Goal: Information Seeking & Learning: Learn about a topic

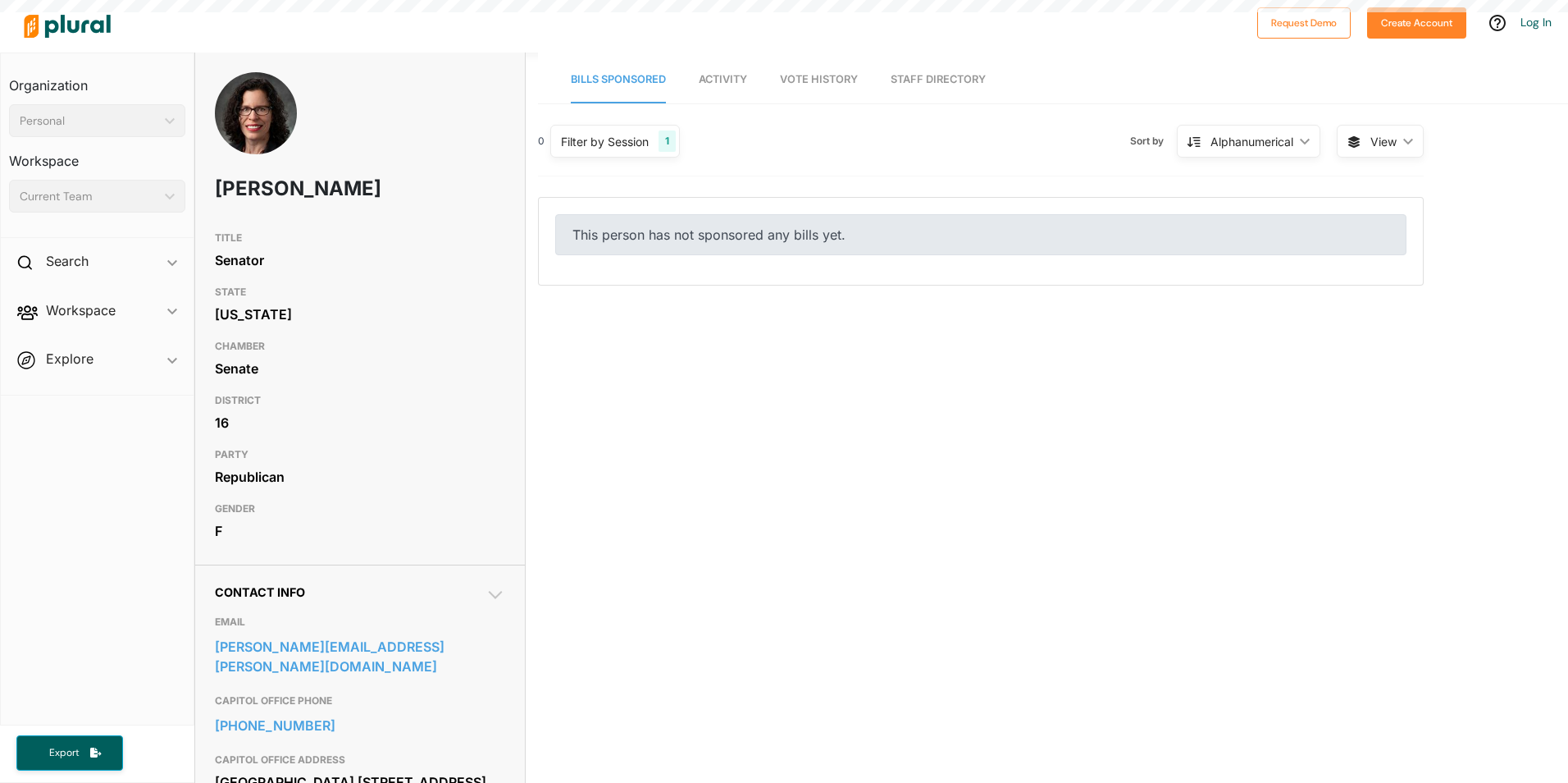
drag, startPoint x: 262, startPoint y: 118, endPoint x: 290, endPoint y: 137, distance: 33.8
click at [263, 118] on img at bounding box center [255, 134] width 82 height 123
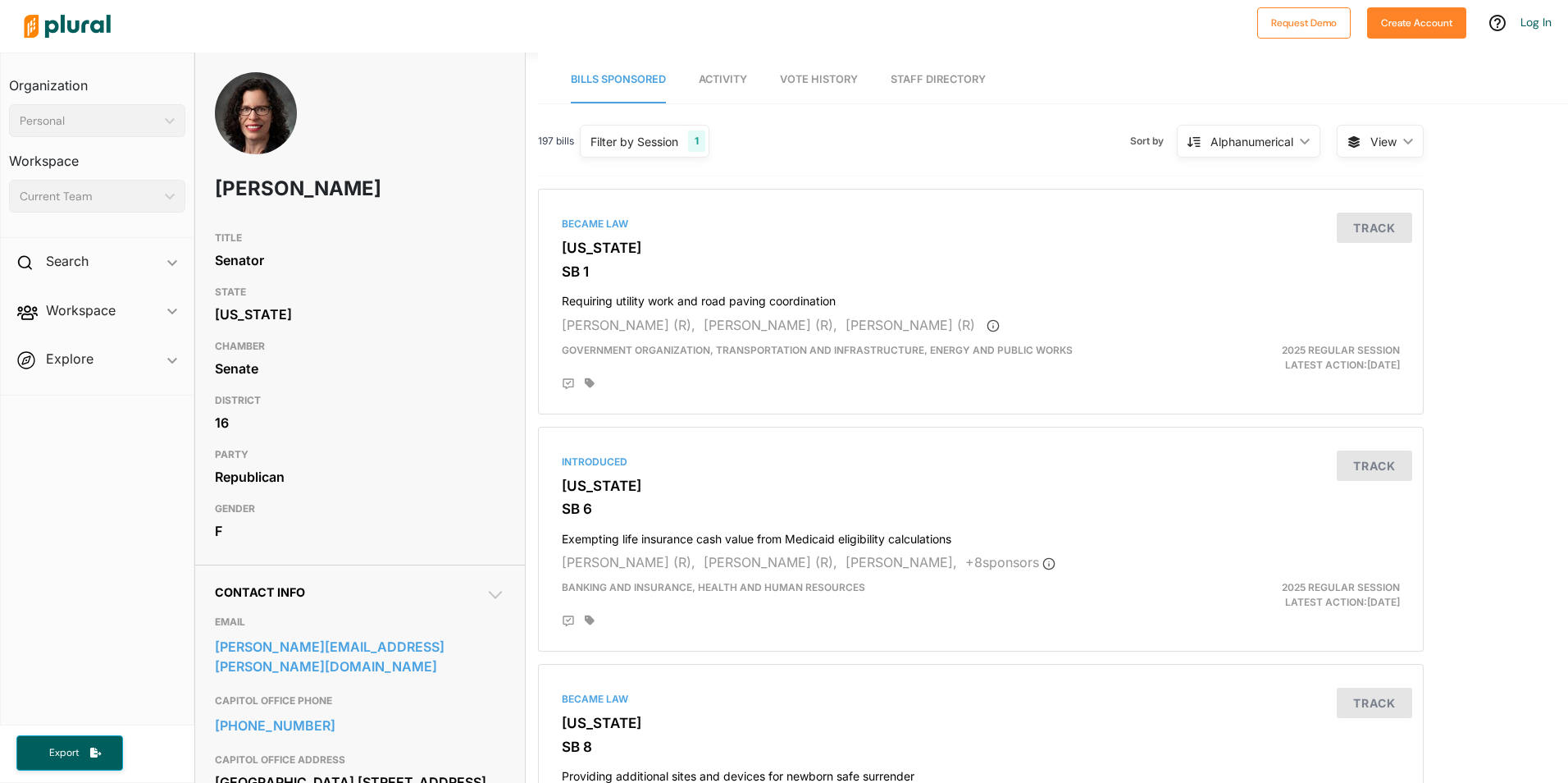
drag, startPoint x: 372, startPoint y: 186, endPoint x: 216, endPoint y: 188, distance: 156.0
click at [216, 188] on h1 "[PERSON_NAME]" at bounding box center [302, 189] width 174 height 49
copy h1 "[PERSON_NAME]"
drag, startPoint x: 263, startPoint y: 263, endPoint x: 228, endPoint y: 273, distance: 36.4
click at [228, 273] on div "TITLE Senator" at bounding box center [359, 250] width 290 height 54
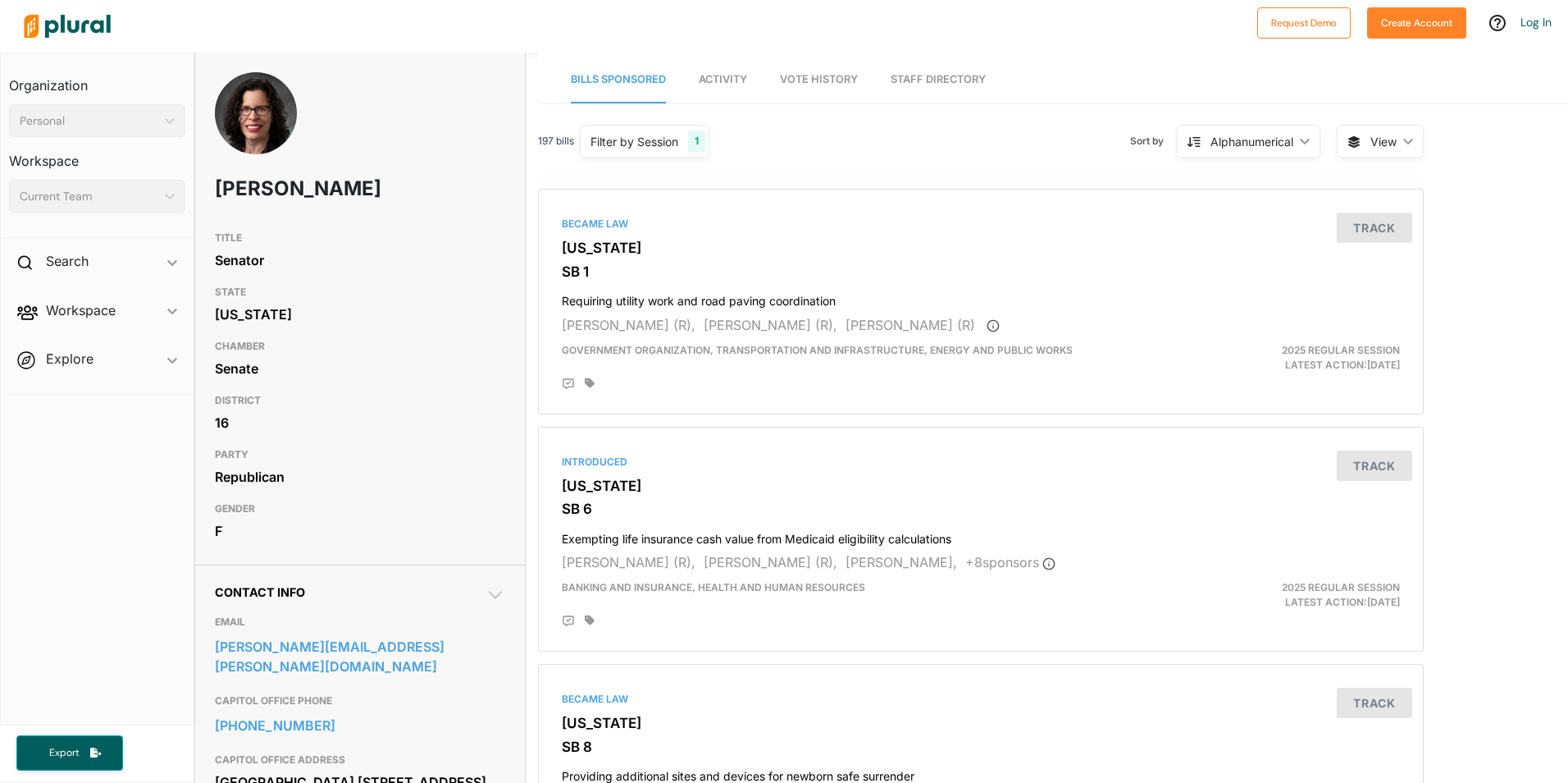
drag, startPoint x: 228, startPoint y: 273, endPoint x: 429, endPoint y: 83, distance: 276.6
click at [429, 83] on div "[PERSON_NAME]" at bounding box center [360, 147] width 330 height 151
click at [280, 118] on img at bounding box center [255, 134] width 82 height 123
drag, startPoint x: 325, startPoint y: 114, endPoint x: 212, endPoint y: 120, distance: 113.2
click at [311, 116] on div "[PERSON_NAME]" at bounding box center [360, 147] width 330 height 151
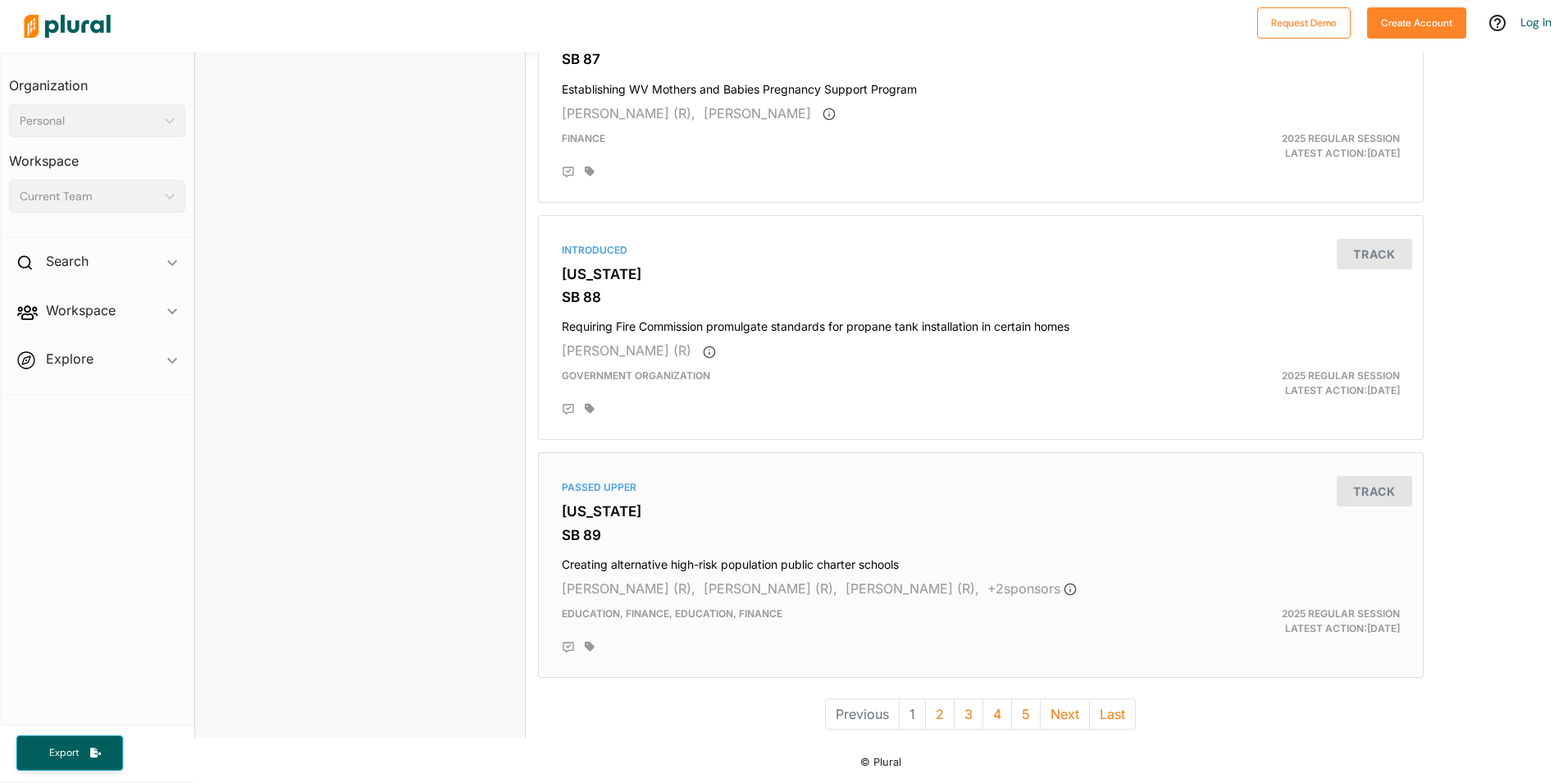
scroll to position [4252, 0]
click at [953, 720] on button "3" at bounding box center [968, 713] width 30 height 31
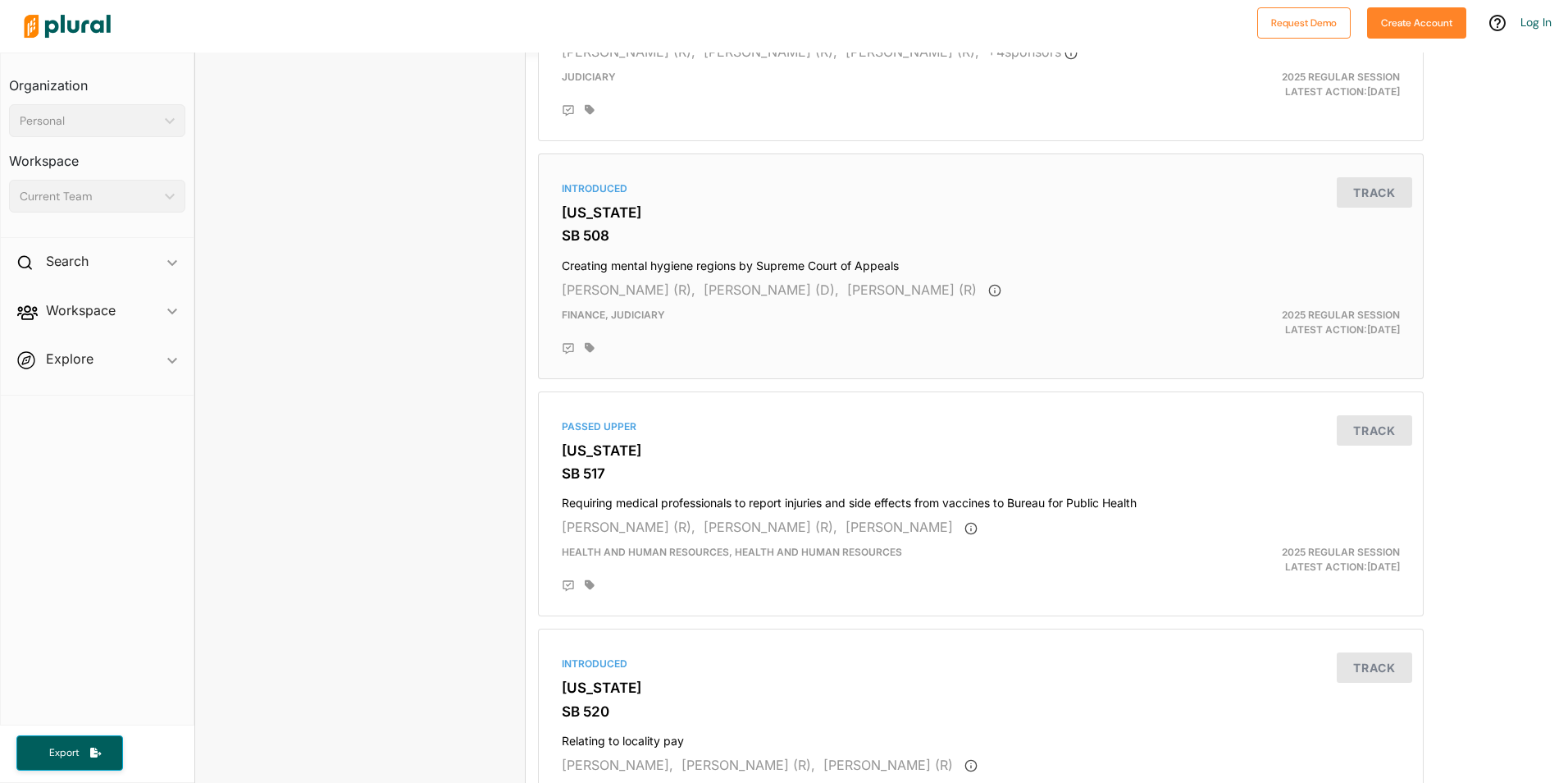
scroll to position [4252, 0]
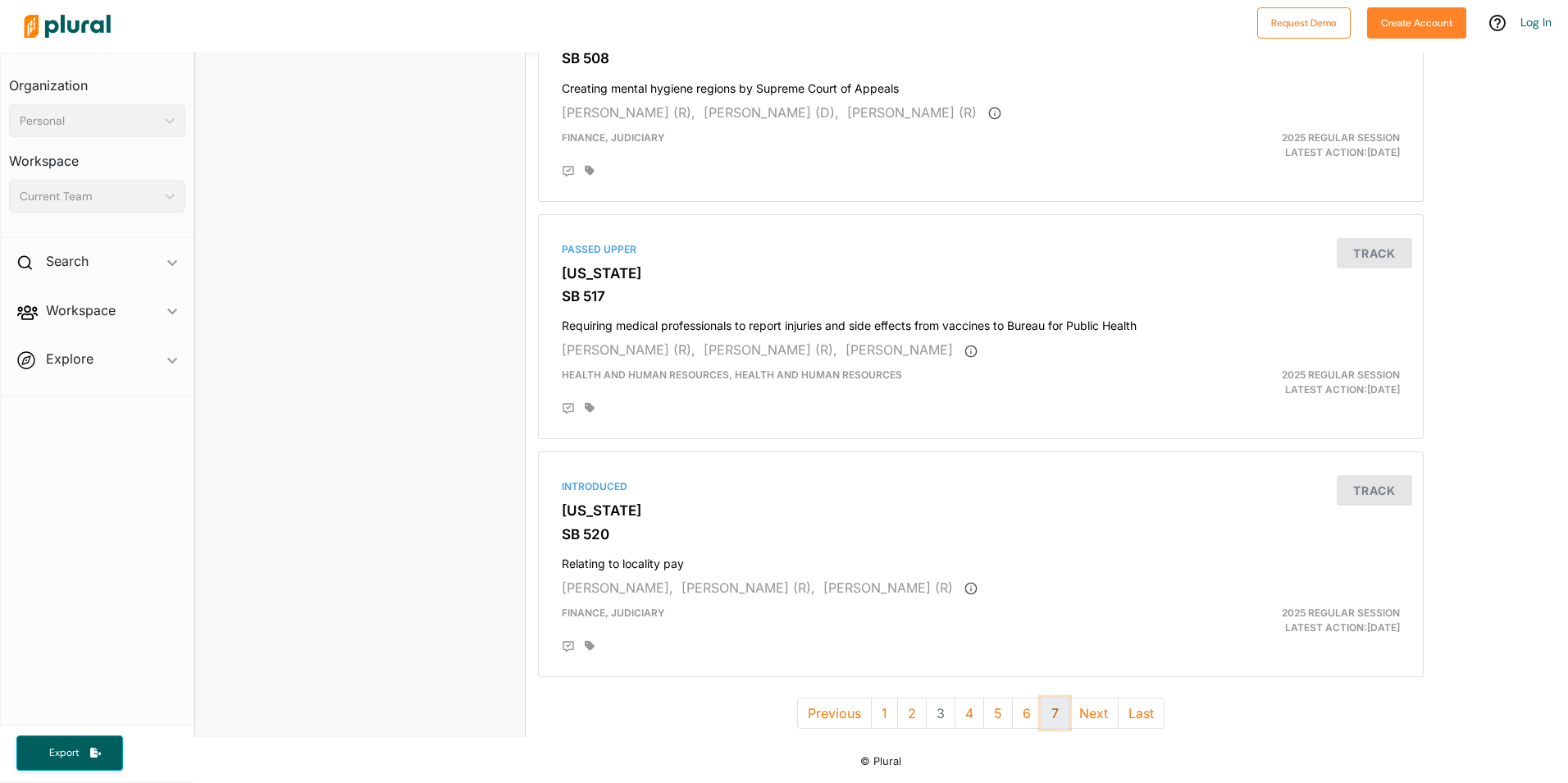
click at [1062, 717] on button "7" at bounding box center [1055, 713] width 29 height 31
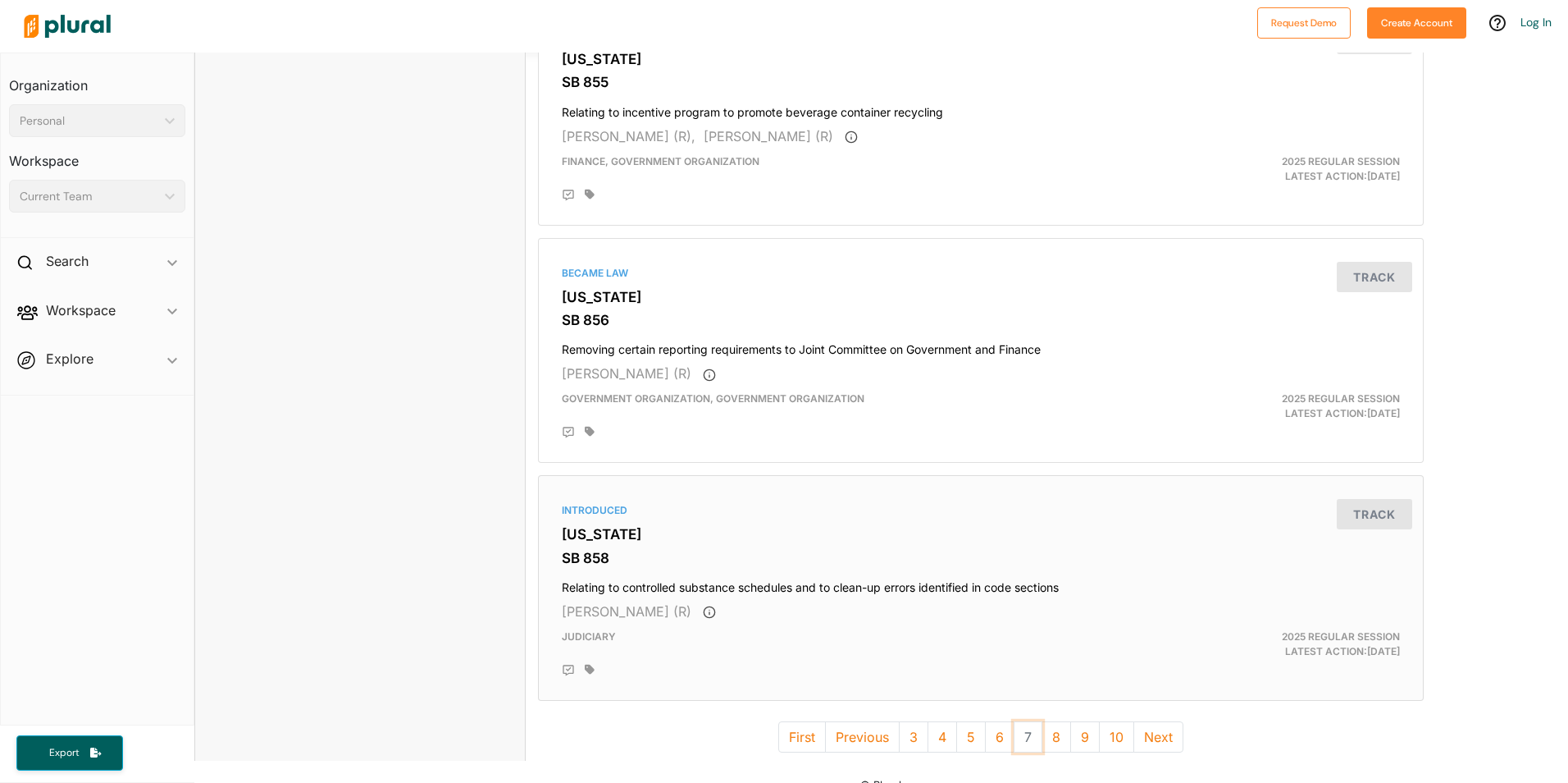
scroll to position [4252, 0]
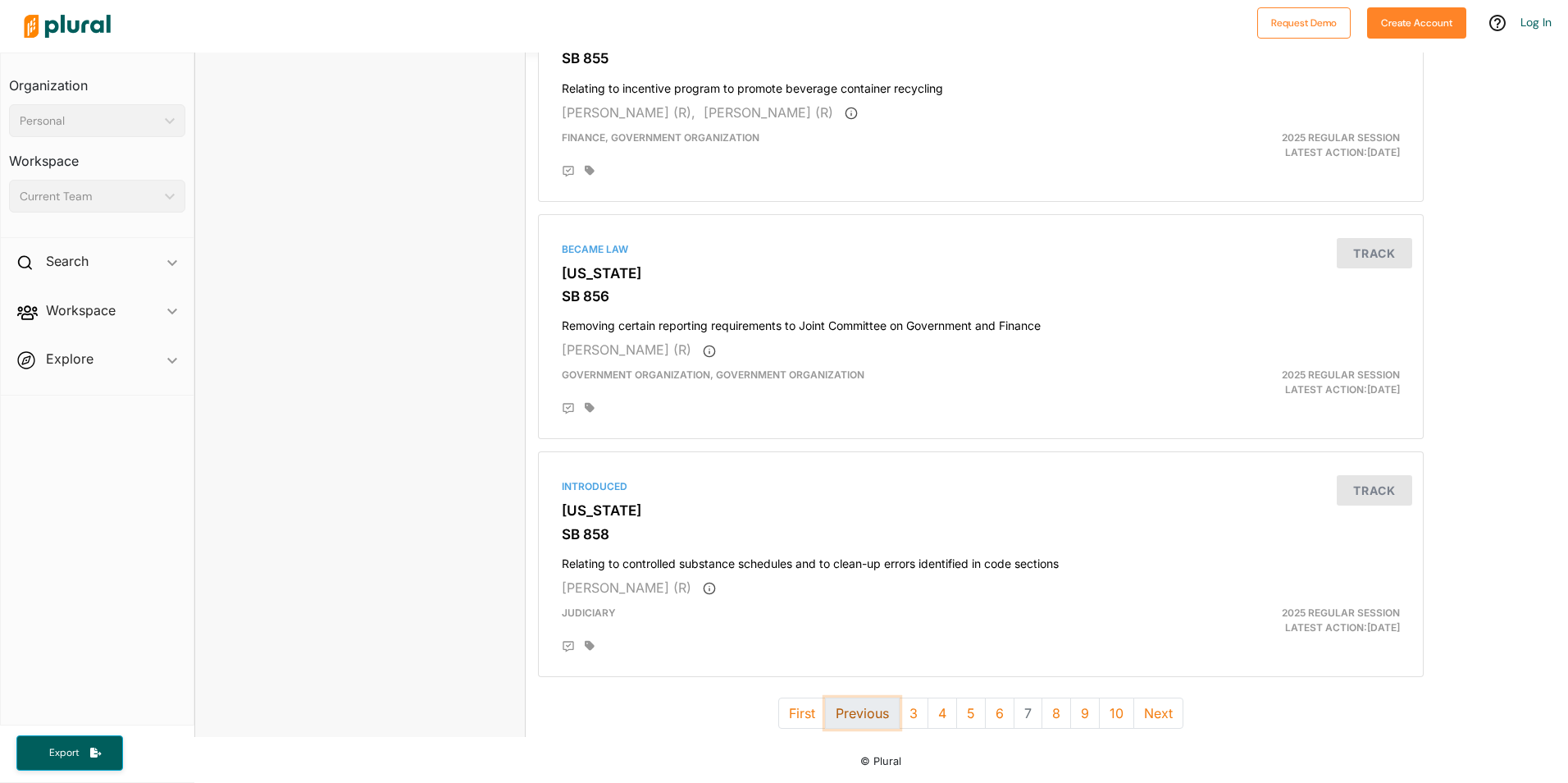
click at [843, 707] on button "Previous" at bounding box center [862, 713] width 74 height 31
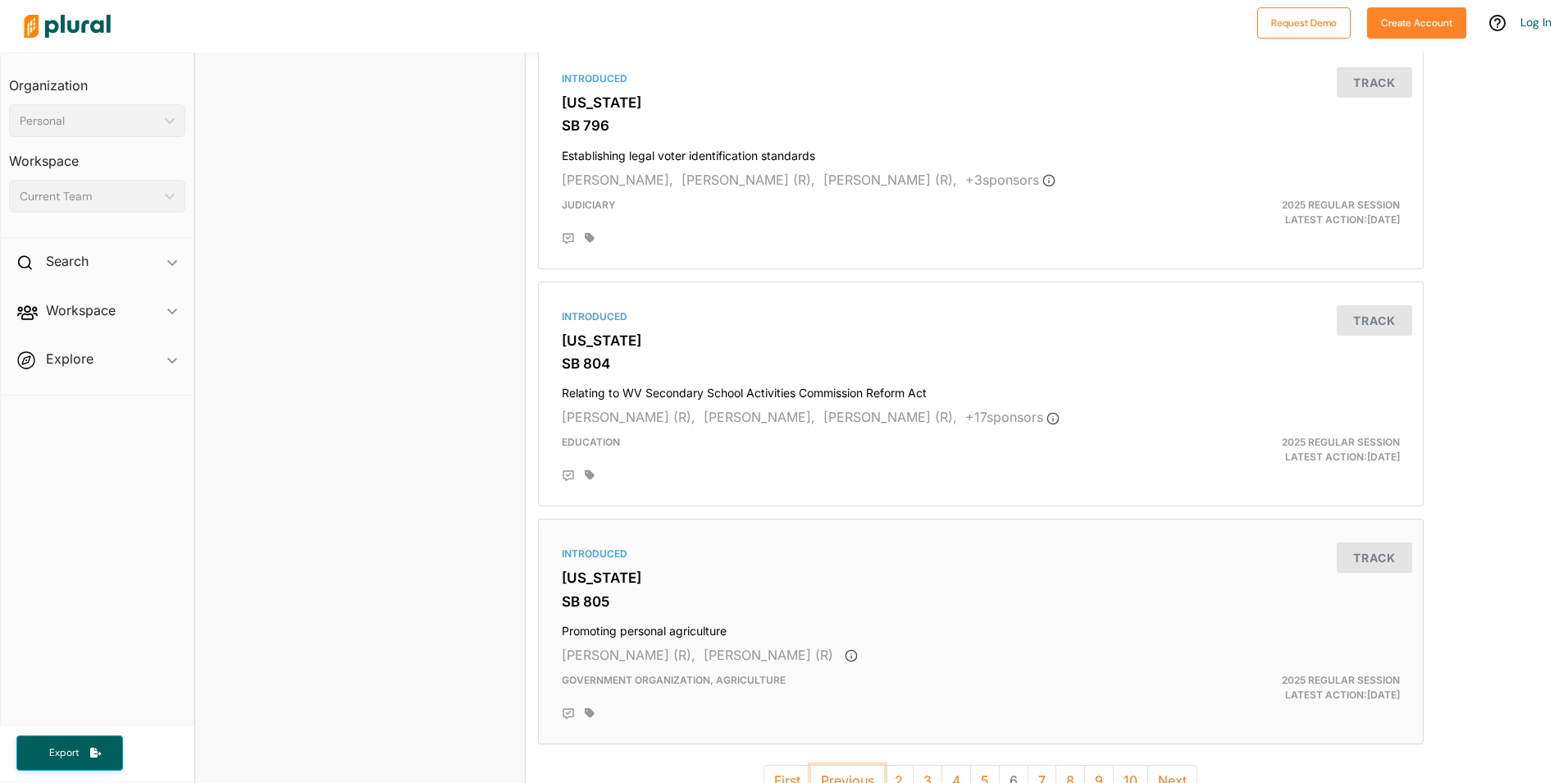
scroll to position [4252, 0]
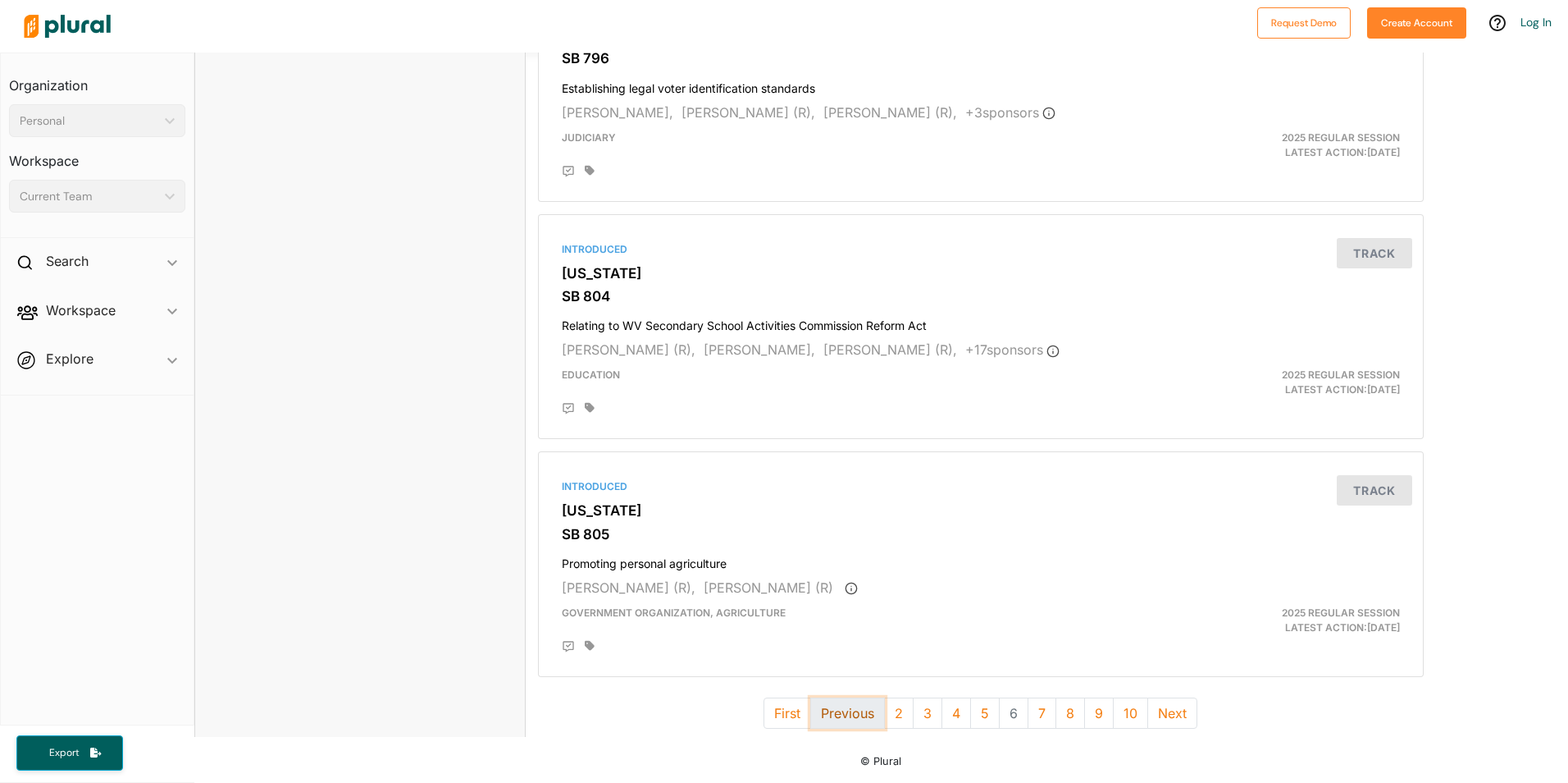
click at [830, 709] on button "Previous" at bounding box center [848, 713] width 74 height 31
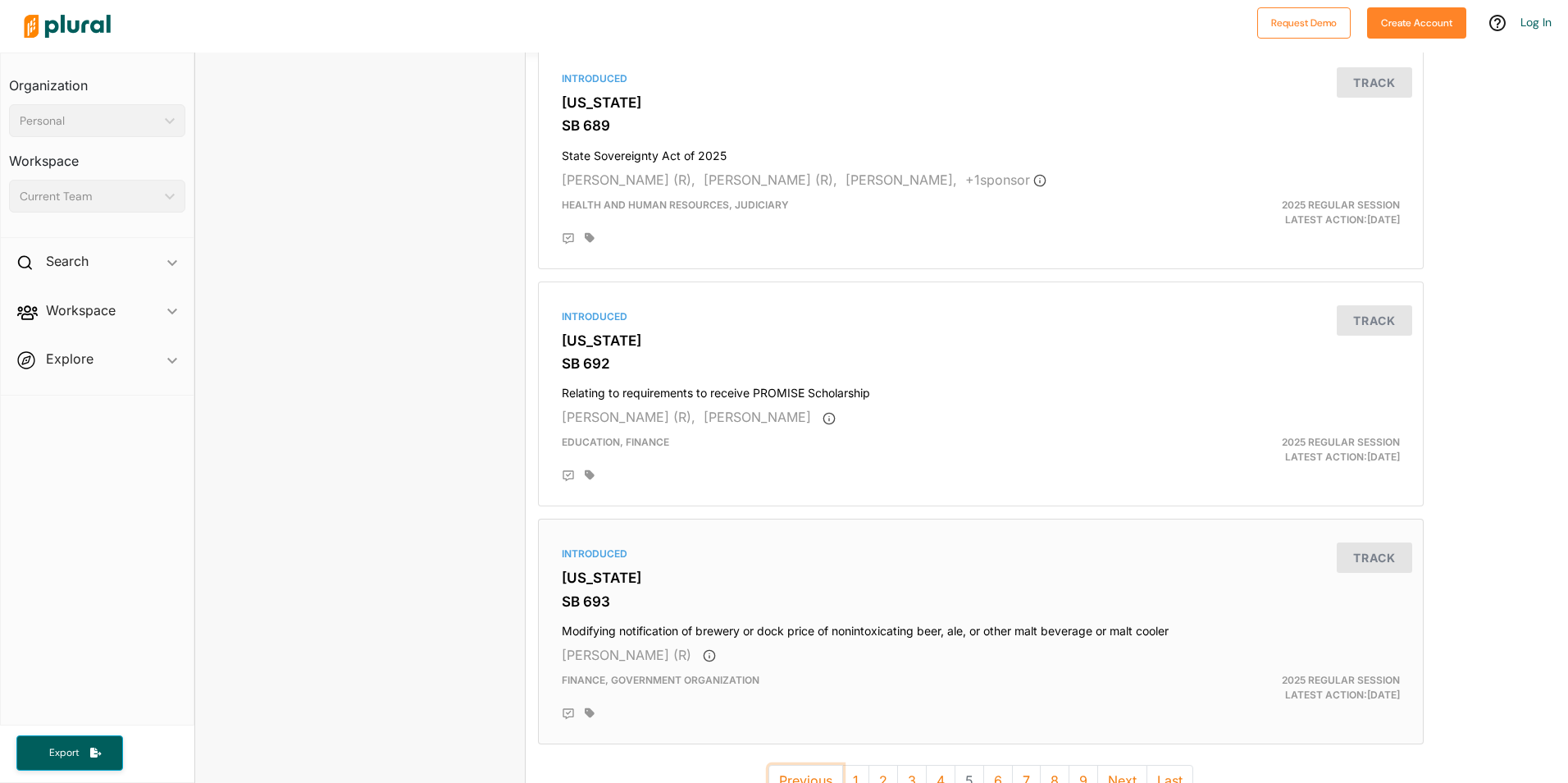
scroll to position [4252, 0]
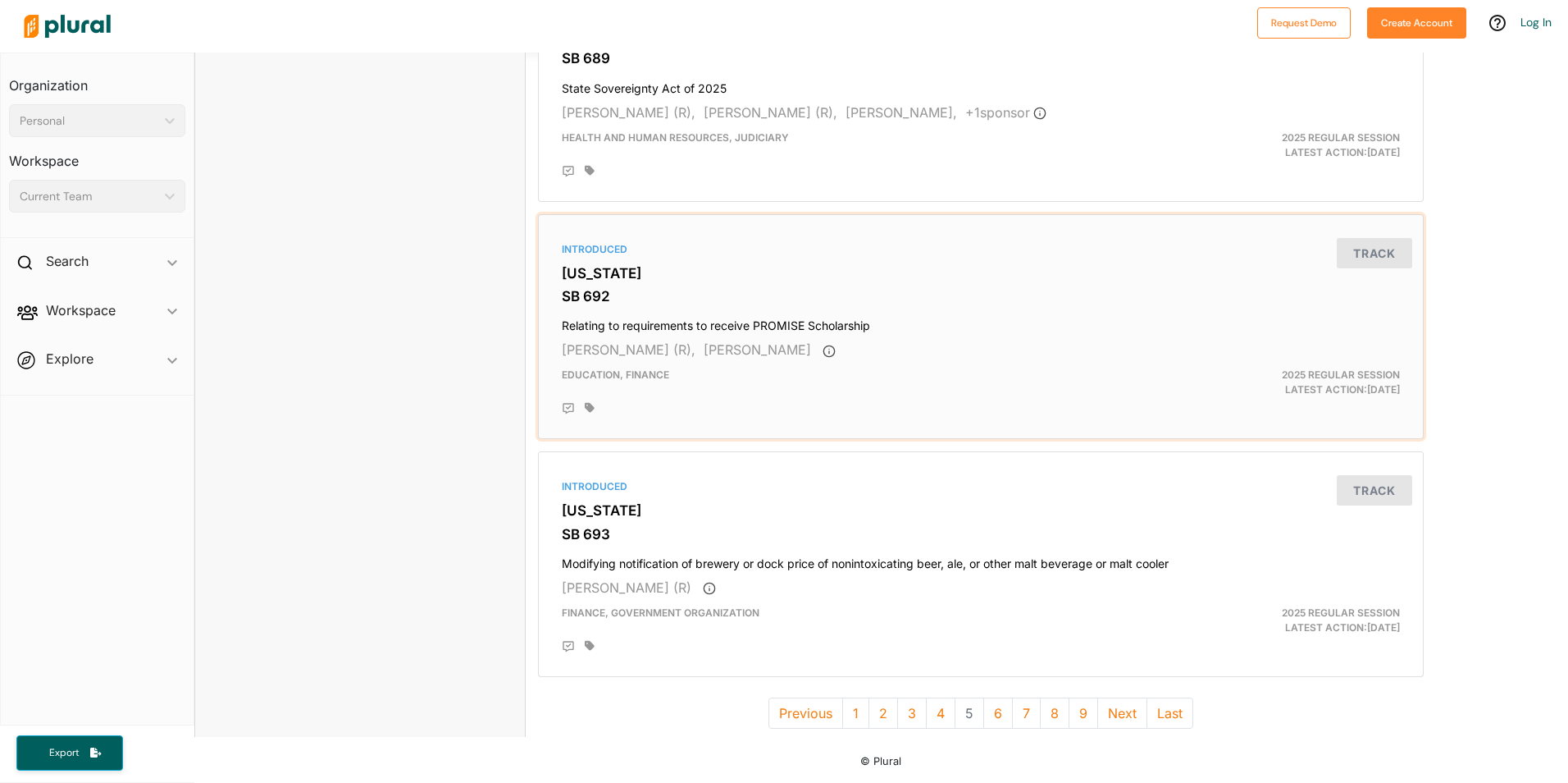
click at [1090, 366] on div "Introduced West Virginia SB 692 Relating to requirements to receive PROMISE Sch…" at bounding box center [981, 326] width 871 height 211
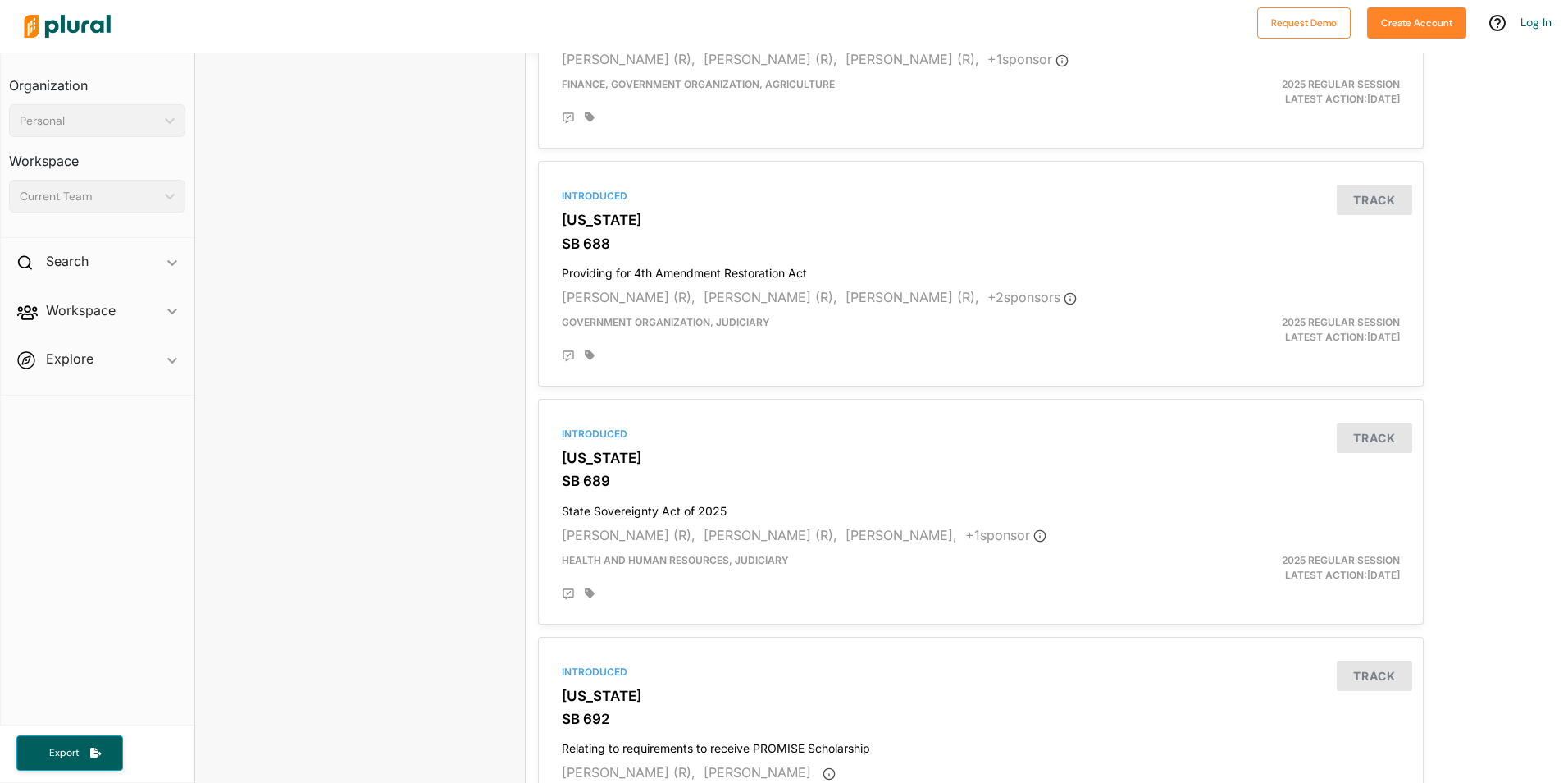
scroll to position [4252, 0]
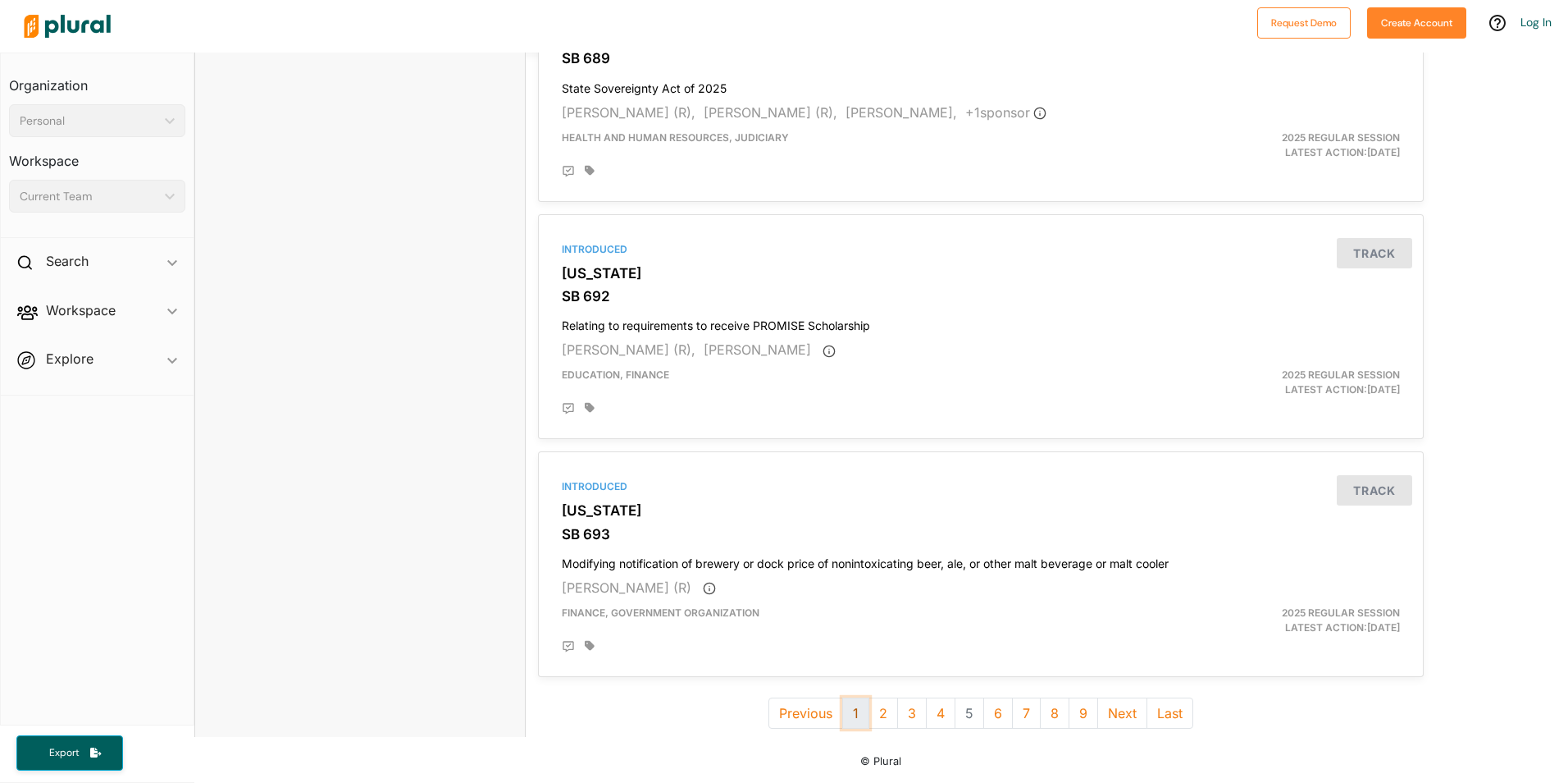
click at [847, 721] on button "1" at bounding box center [855, 713] width 27 height 31
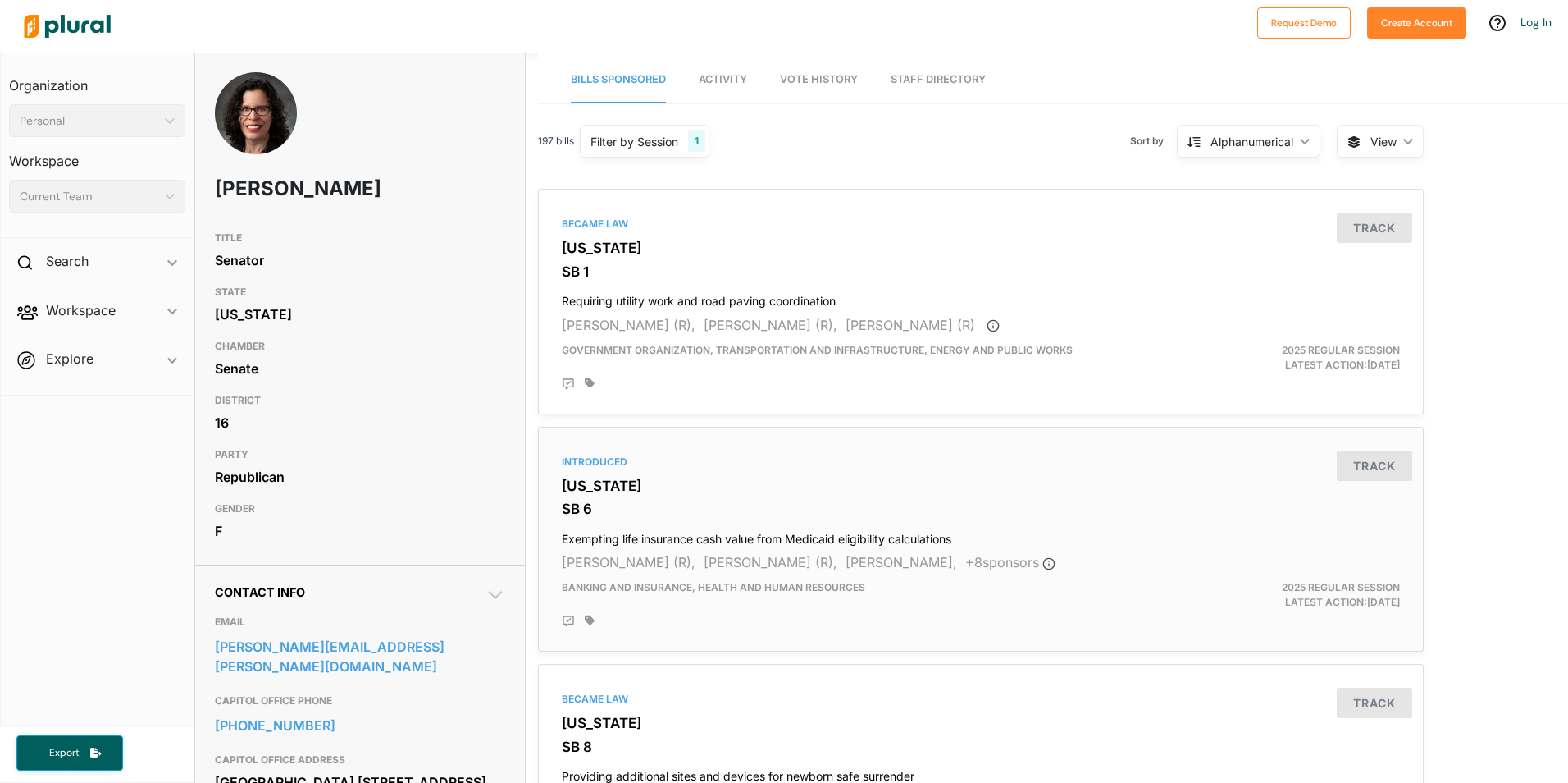
scroll to position [246, 0]
